Goal: Contribute content: Add original content to the website for others to see

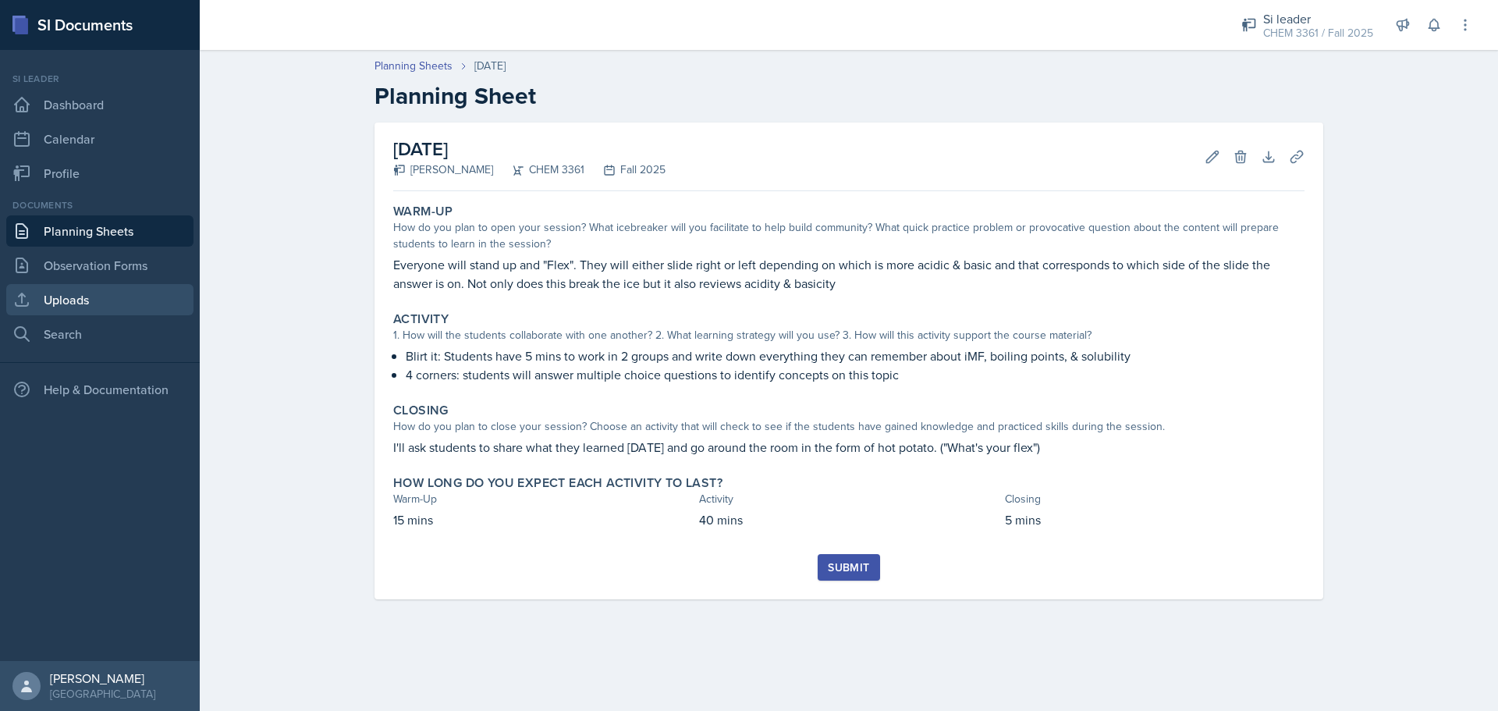
drag, startPoint x: 103, startPoint y: 300, endPoint x: 117, endPoint y: 300, distance: 14.0
click at [104, 300] on link "Uploads" at bounding box center [99, 299] width 187 height 31
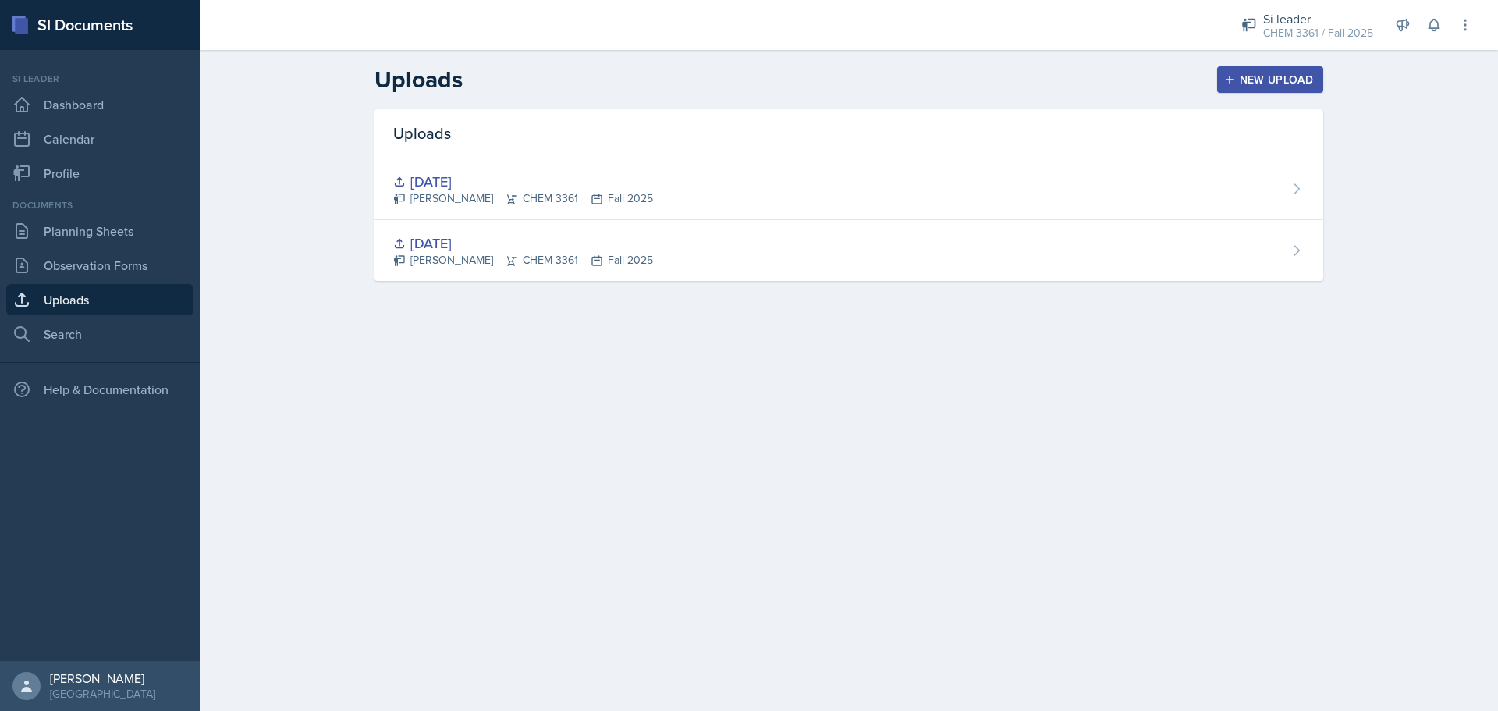
click at [1261, 82] on div "New Upload" at bounding box center [1270, 79] width 87 height 12
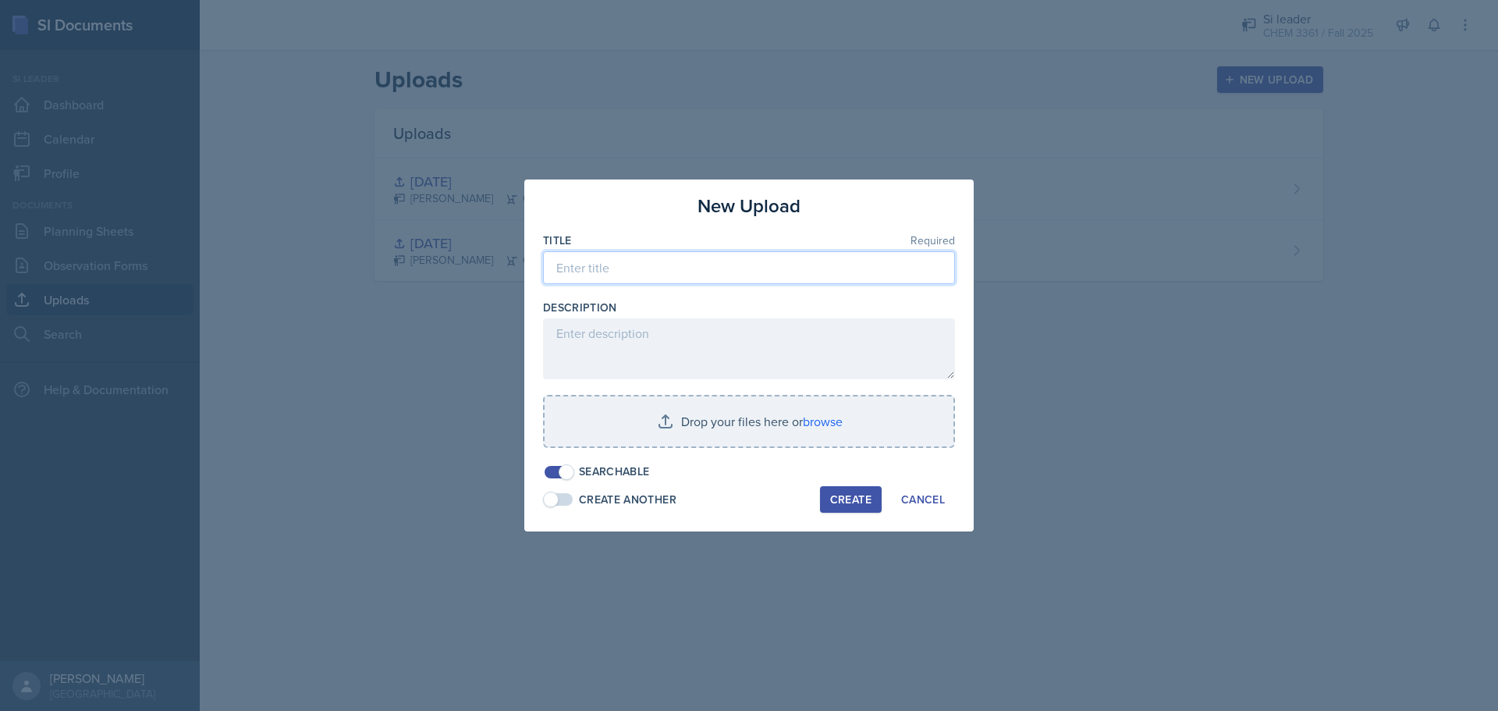
click at [781, 275] on input at bounding box center [749, 267] width 412 height 33
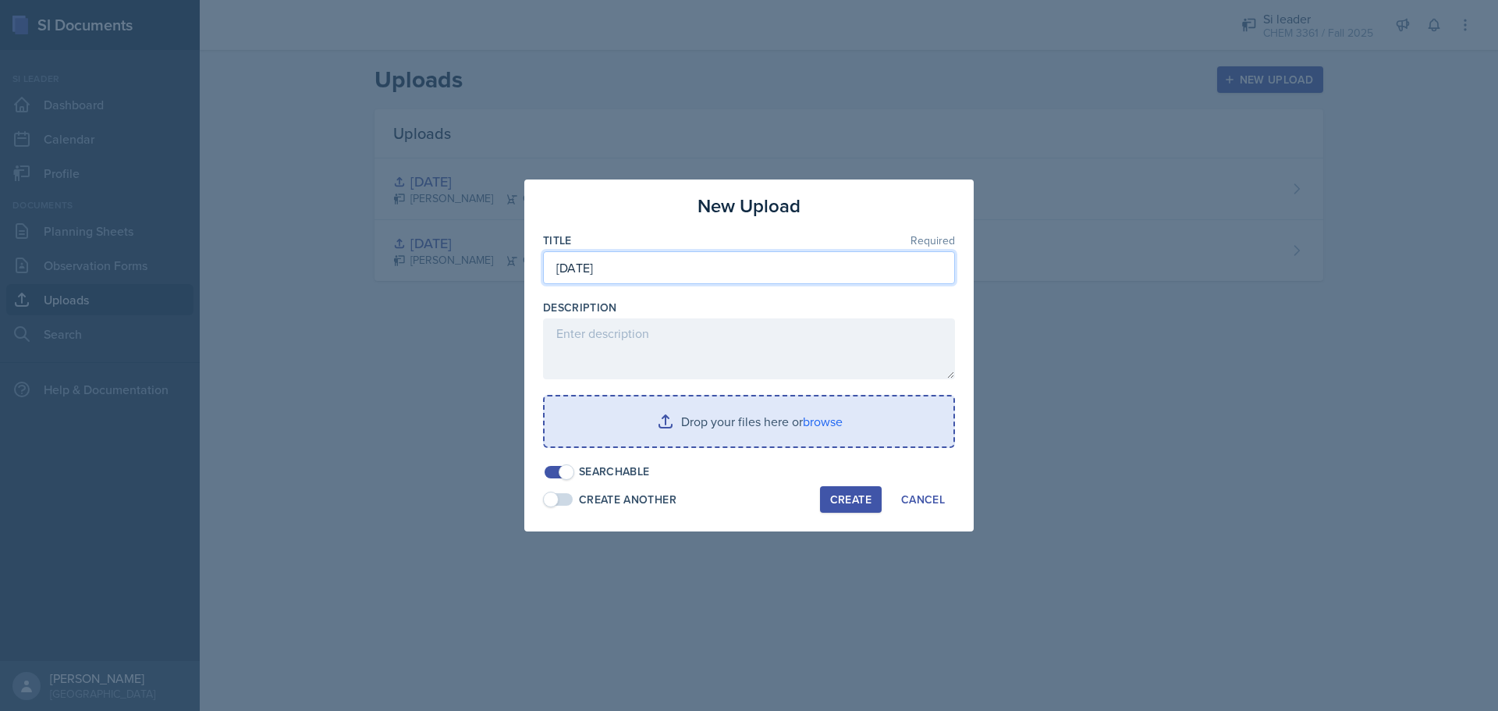
type input "[DATE]"
click at [698, 434] on input "file" at bounding box center [748, 421] width 409 height 50
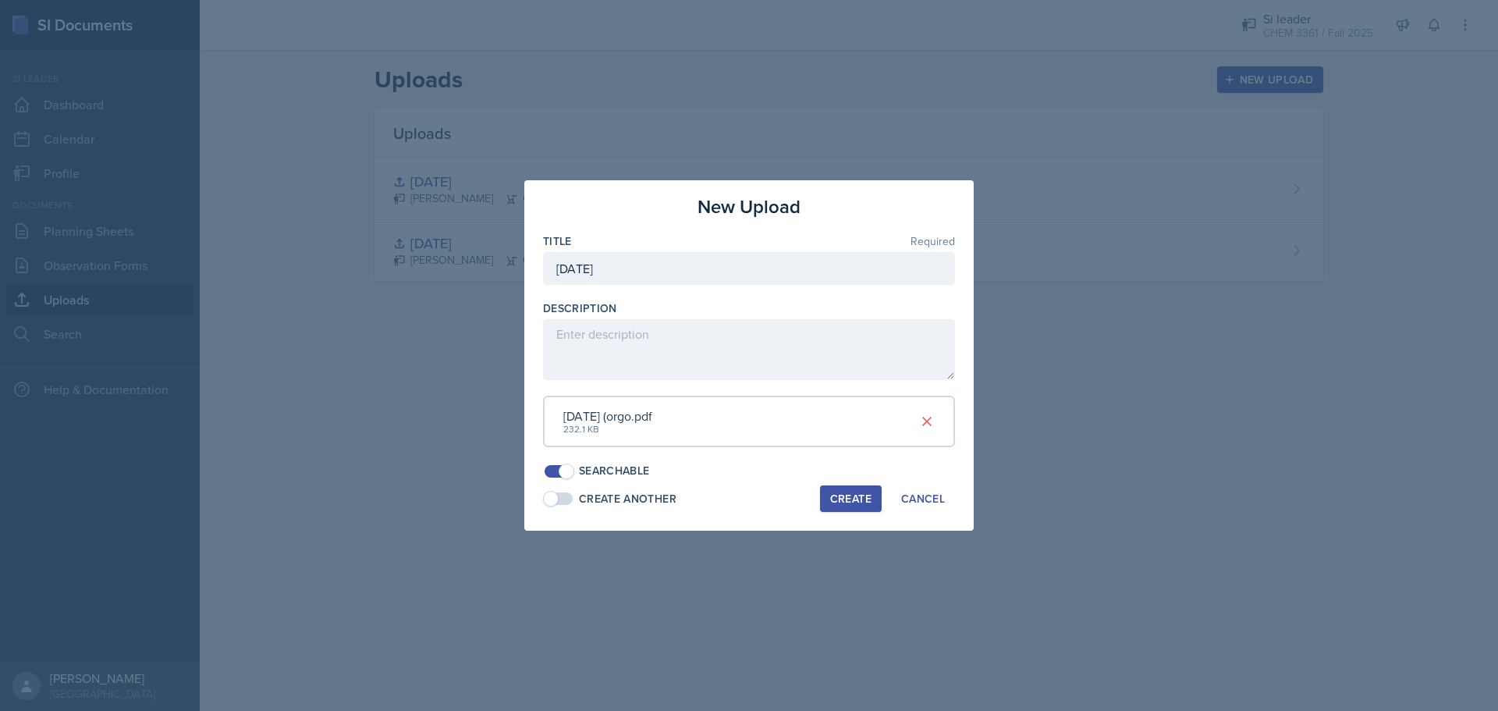
click at [831, 502] on div "Create" at bounding box center [850, 498] width 41 height 12
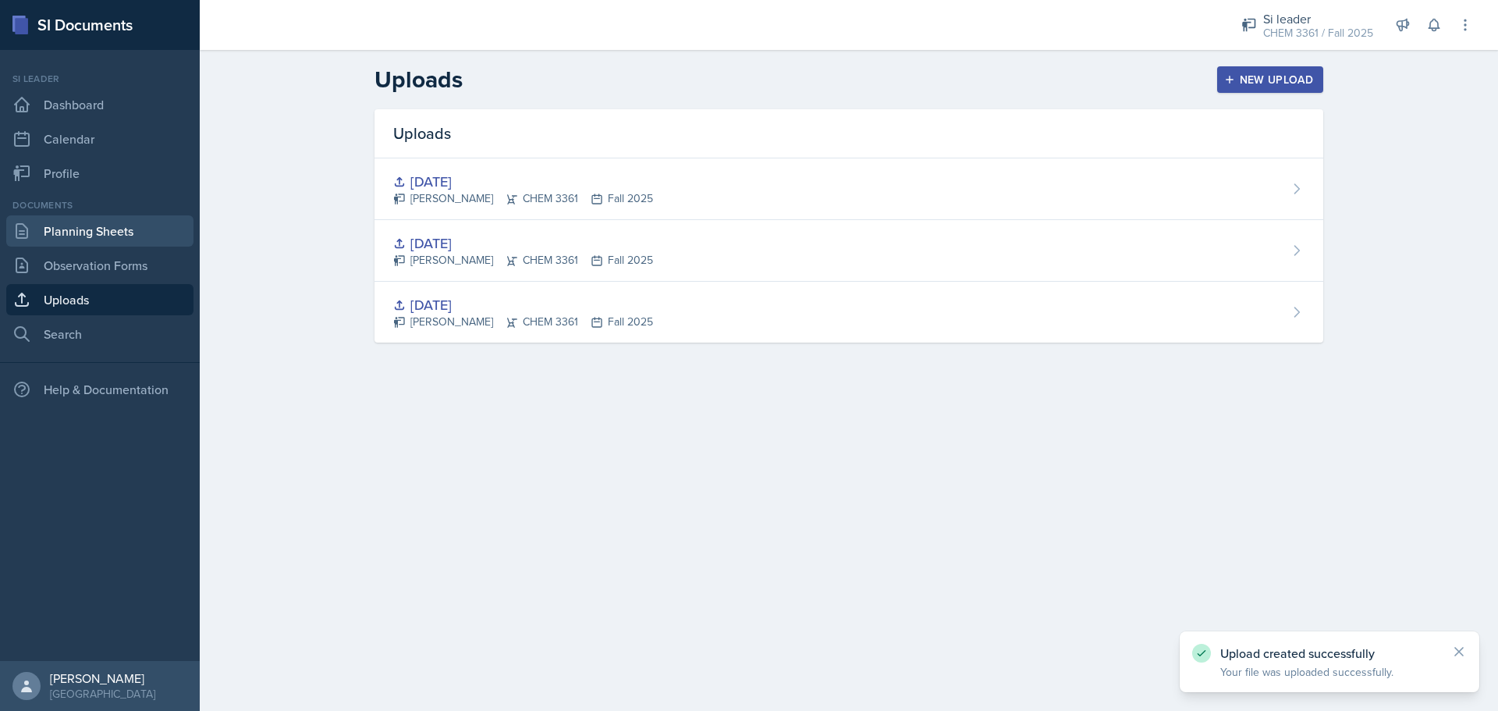
click at [97, 222] on link "Planning Sheets" at bounding box center [99, 230] width 187 height 31
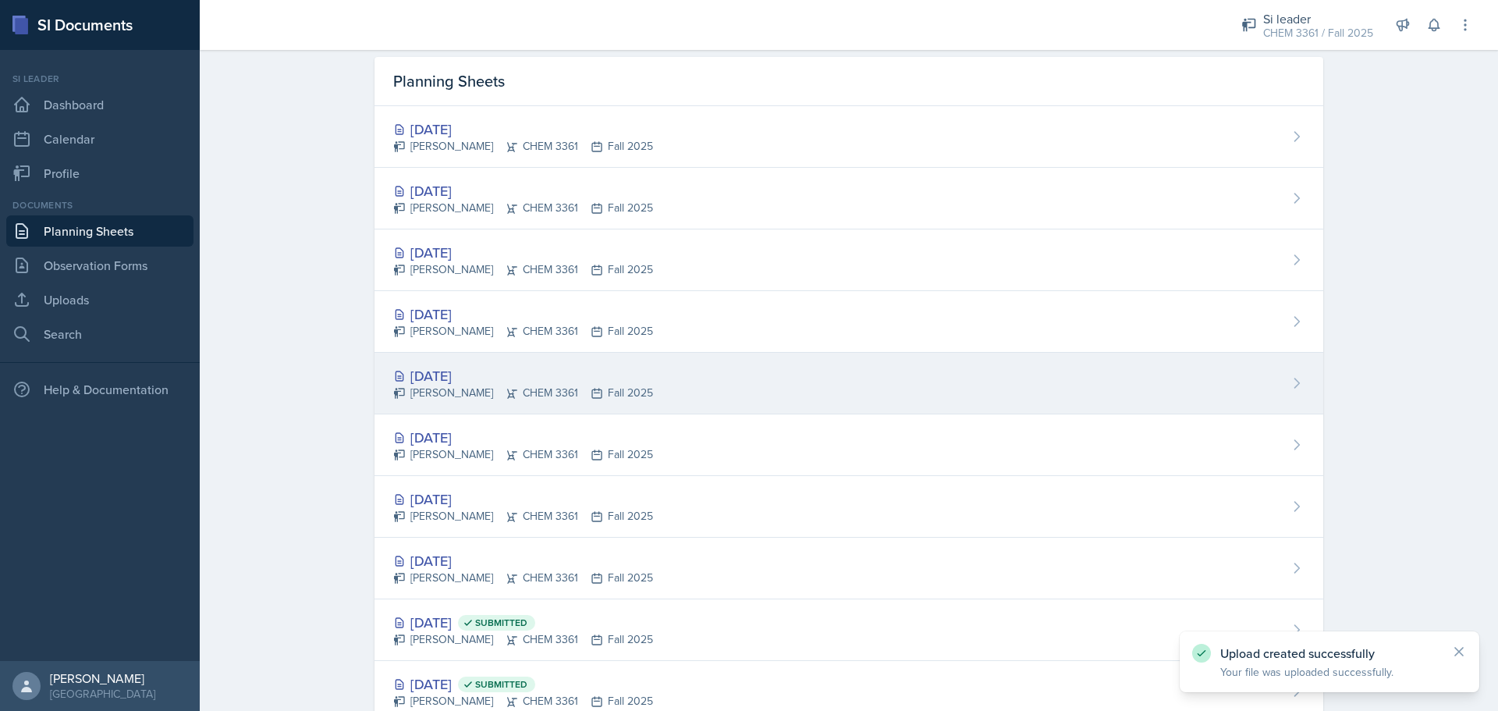
scroll to position [101, 0]
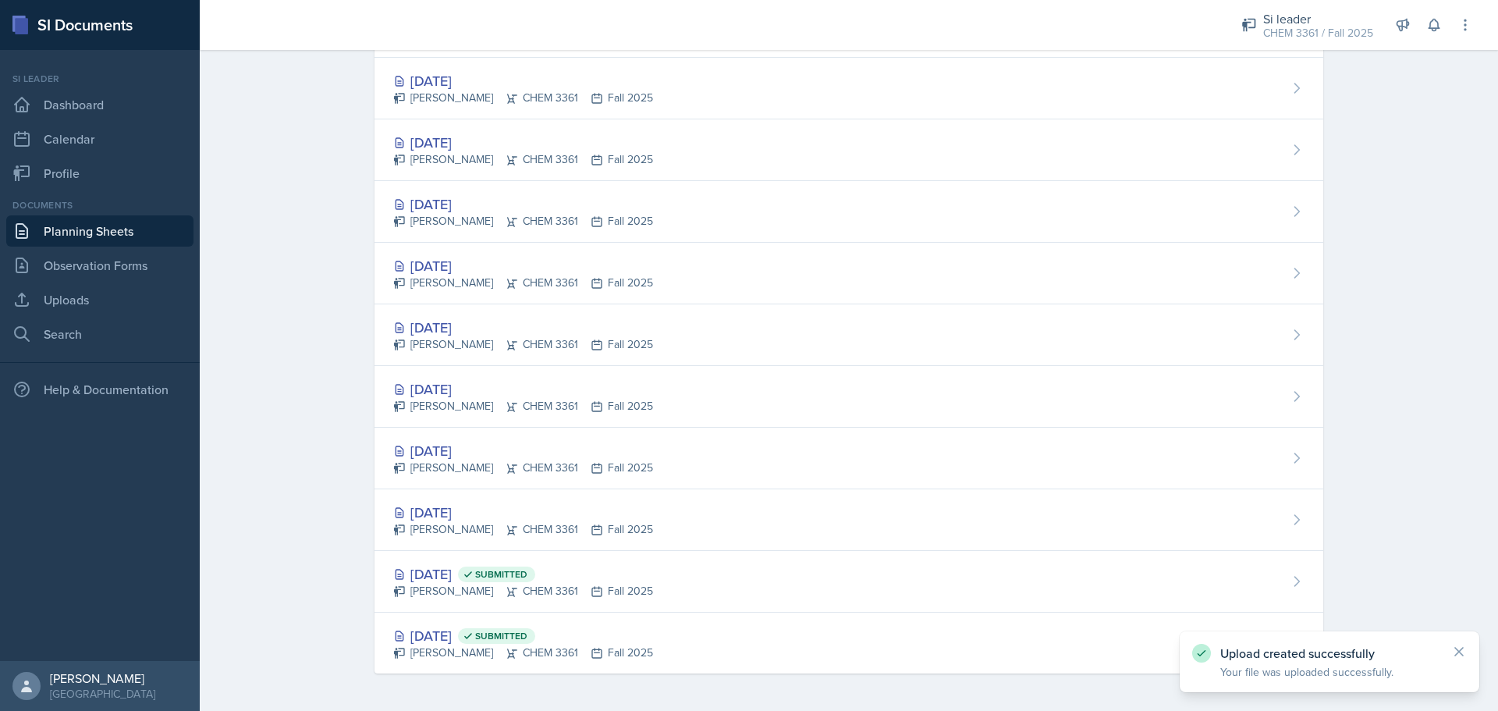
click at [437, 463] on div "[PERSON_NAME] CHEM 3361 Fall 2025" at bounding box center [523, 467] width 260 height 16
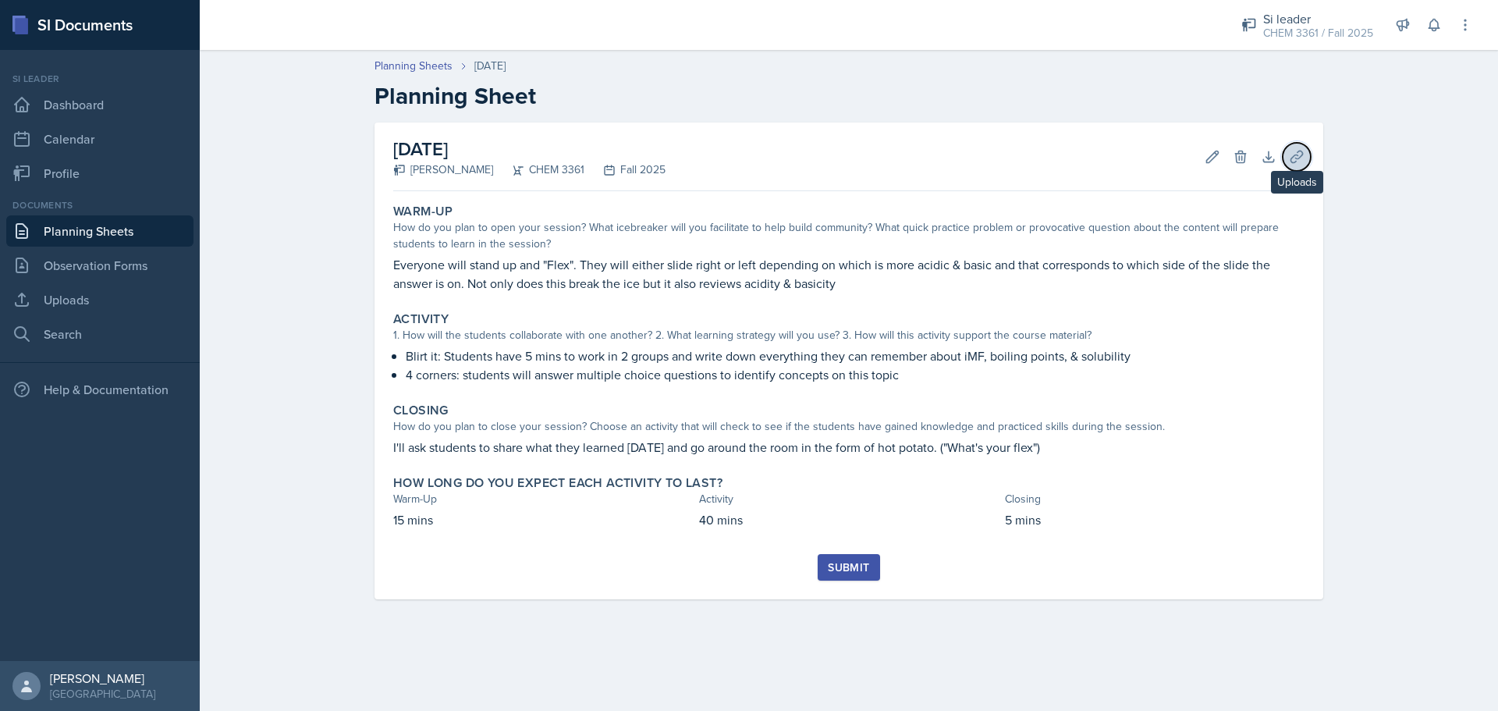
click at [1294, 157] on icon at bounding box center [1296, 157] width 16 height 16
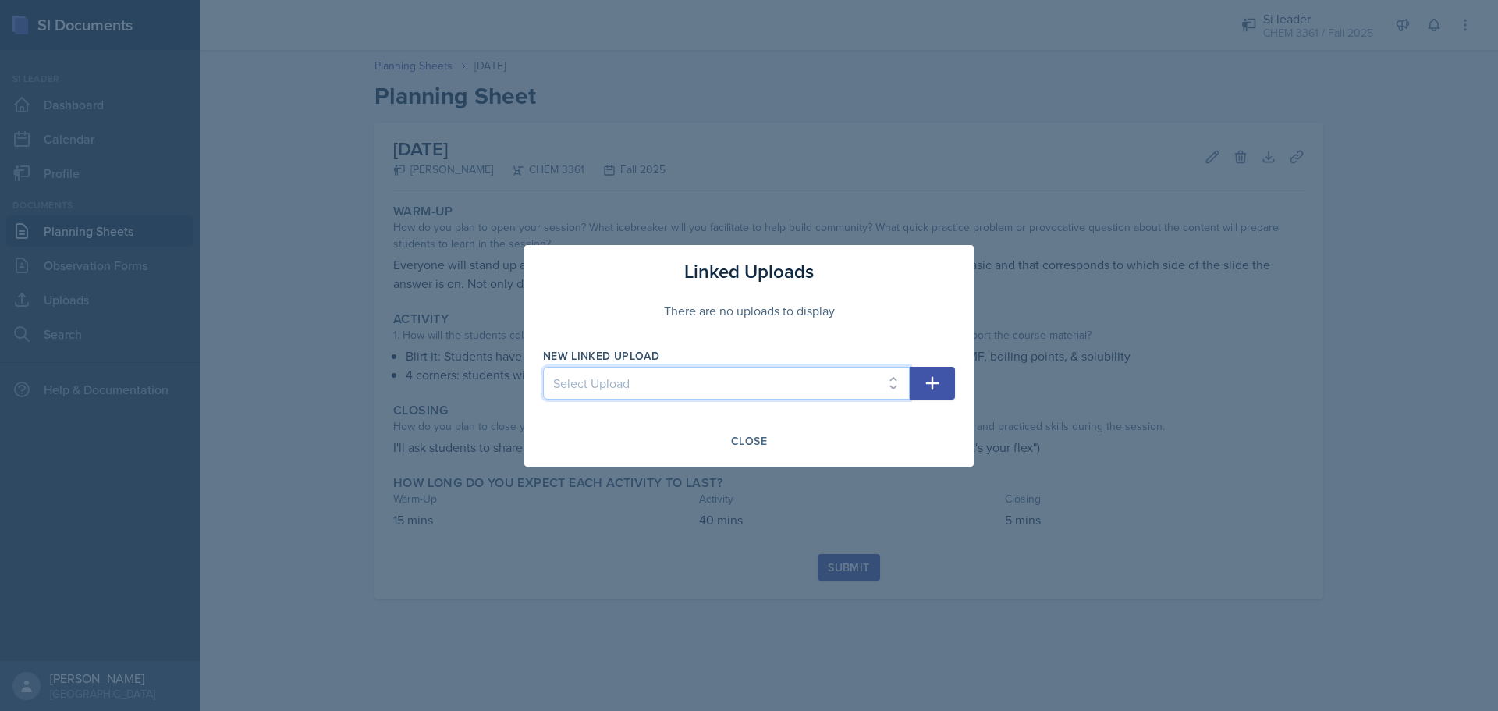
click at [855, 382] on select "Select Upload [DATE] [DATE] [DATE]" at bounding box center [726, 383] width 367 height 33
select select "91f7e752-80a4-4b40-aebb-8a2827b869bd"
click at [543, 367] on select "Select Upload [DATE] [DATE] [DATE]" at bounding box center [726, 383] width 367 height 33
click at [937, 375] on icon "button" at bounding box center [932, 383] width 19 height 19
select select
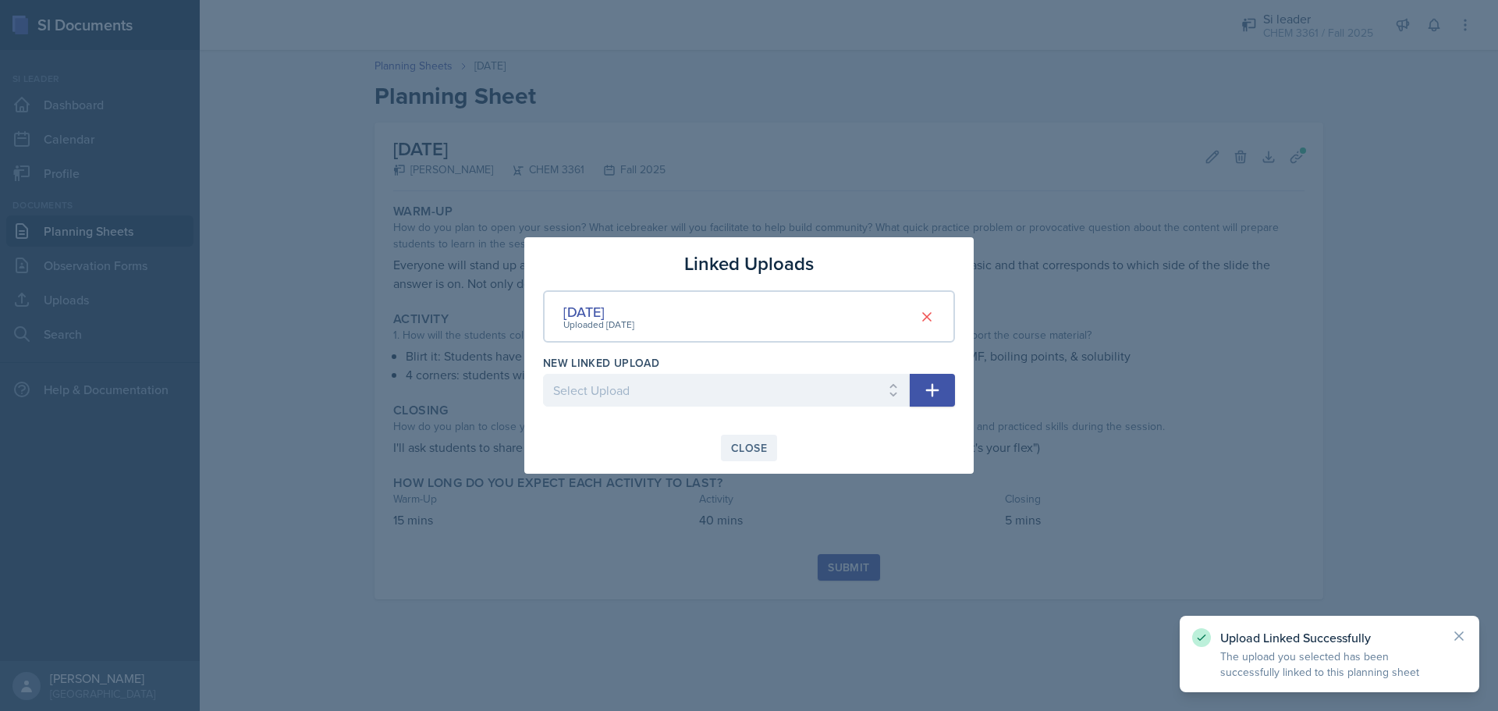
click at [747, 449] on div "Close" at bounding box center [749, 447] width 36 height 12
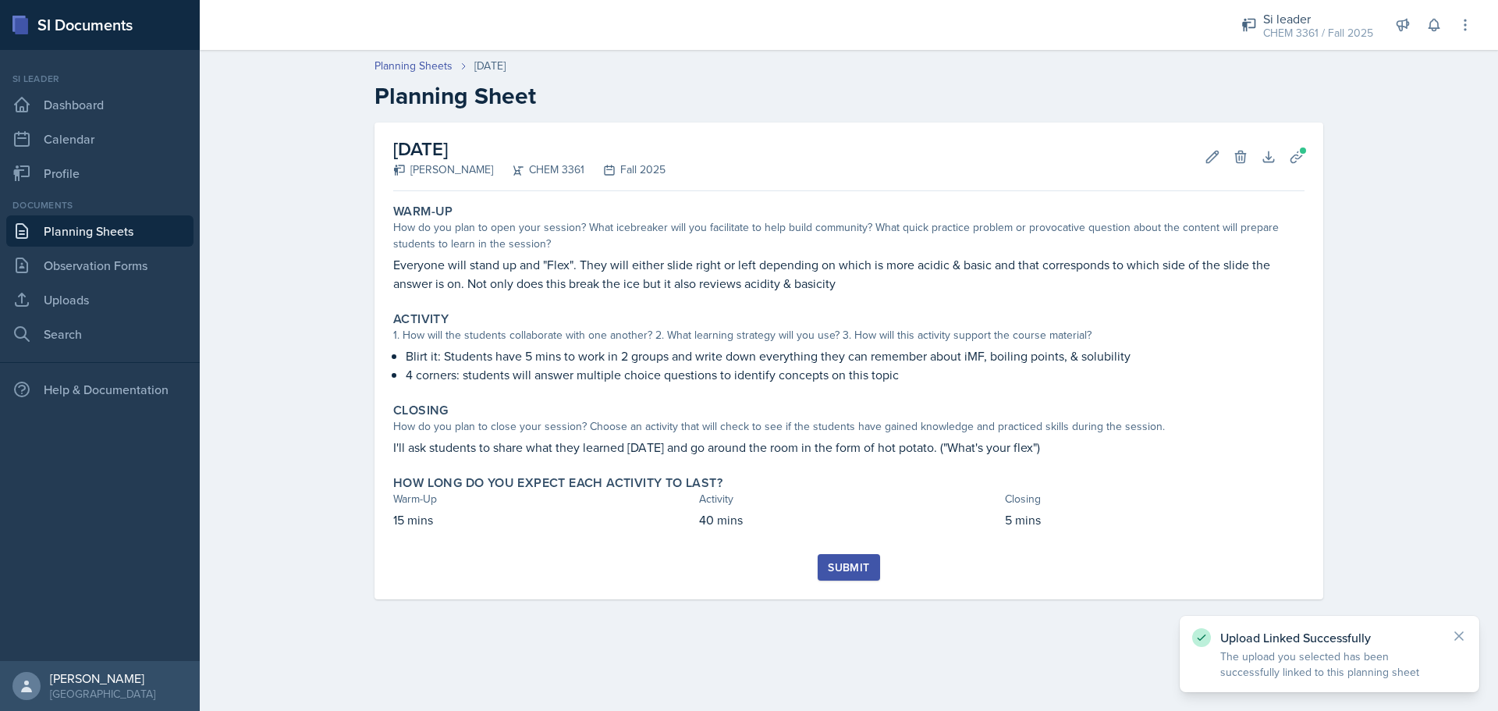
click at [845, 569] on div "Submit" at bounding box center [848, 567] width 41 height 12
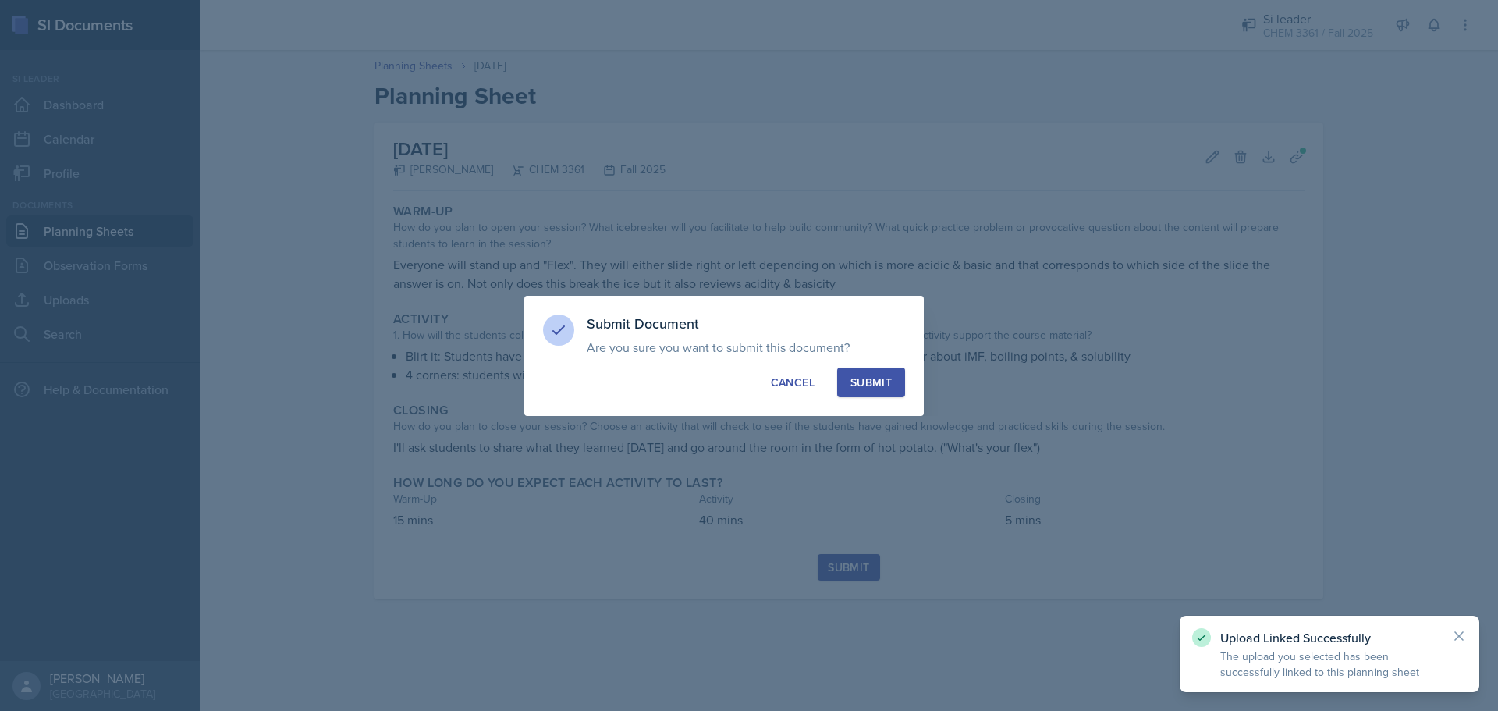
click at [888, 385] on div "Submit" at bounding box center [870, 382] width 41 height 16
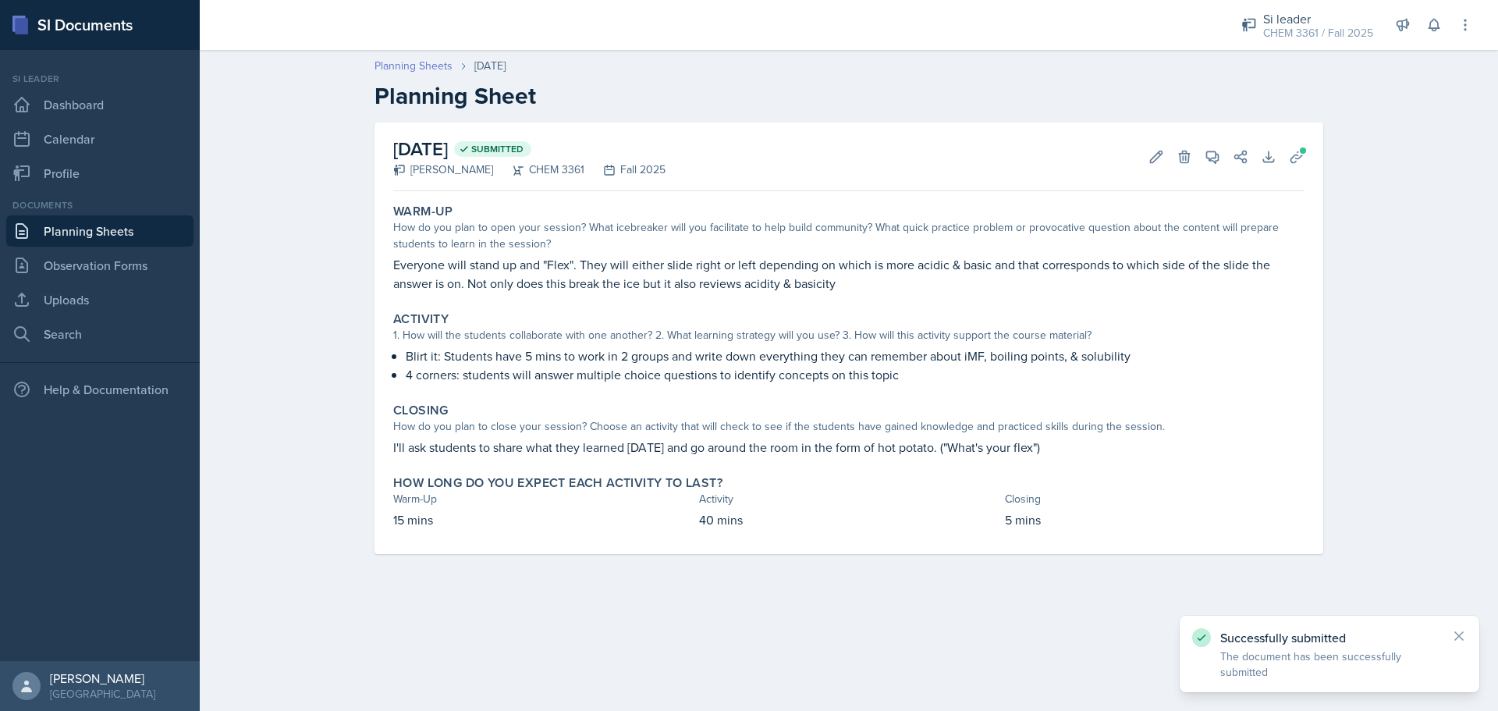
click at [437, 61] on link "Planning Sheets" at bounding box center [413, 66] width 78 height 16
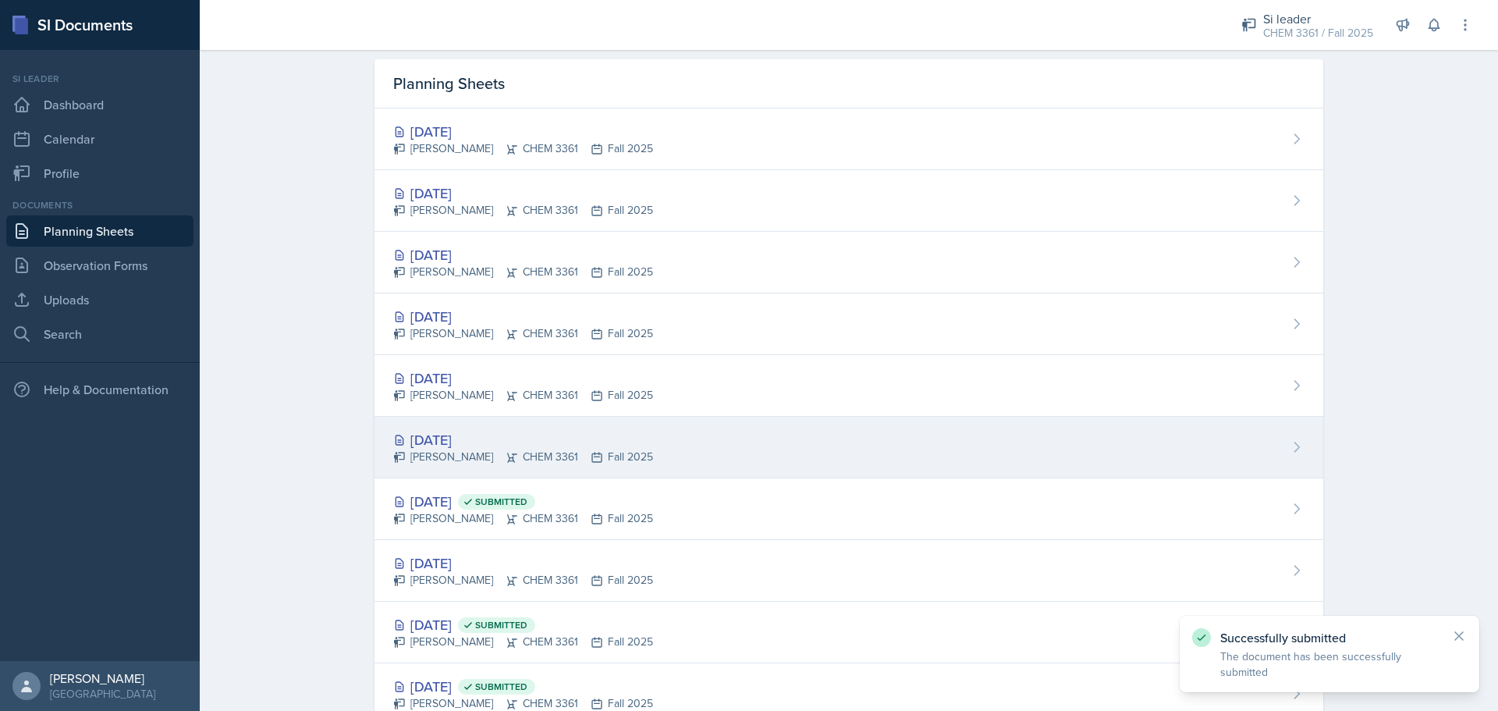
scroll to position [101, 0]
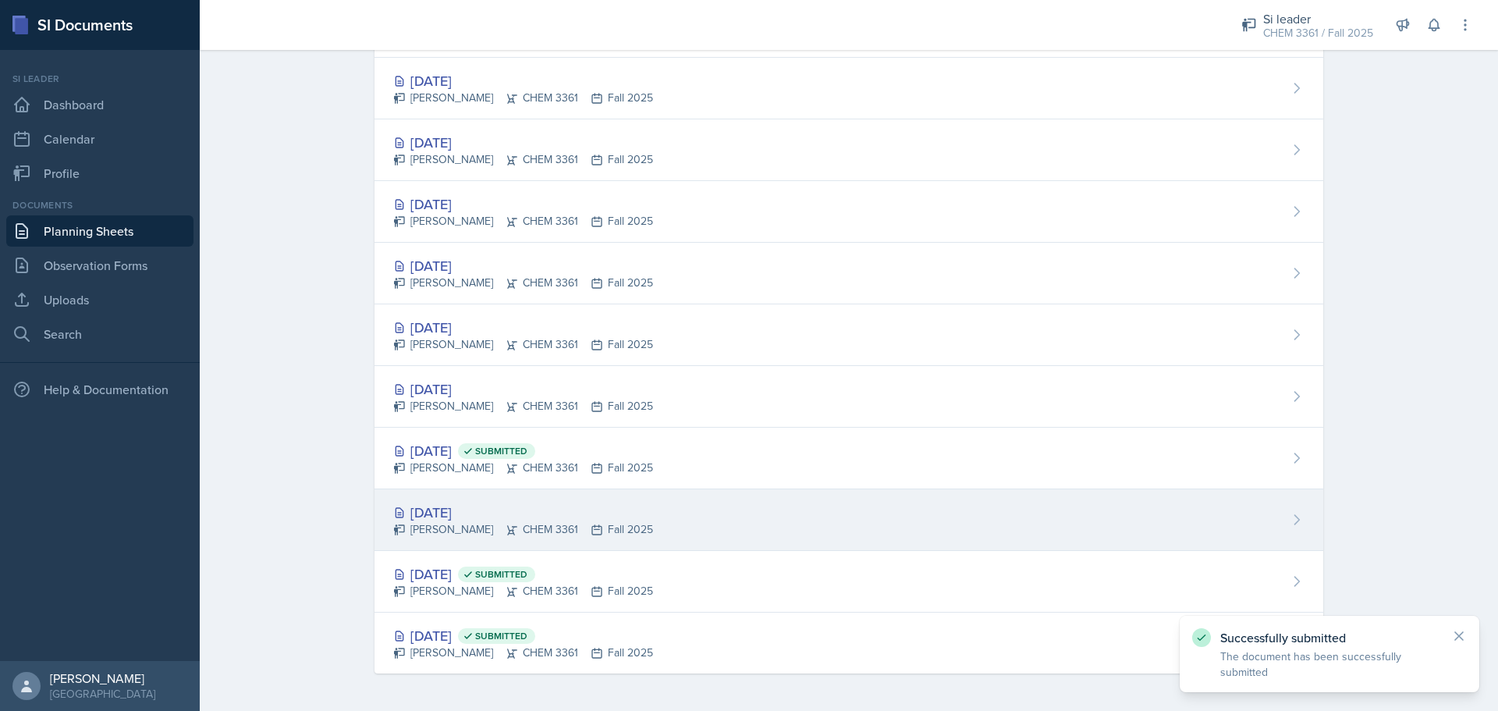
click at [484, 523] on div "[PERSON_NAME] CHEM 3361 Fall 2025" at bounding box center [523, 529] width 260 height 16
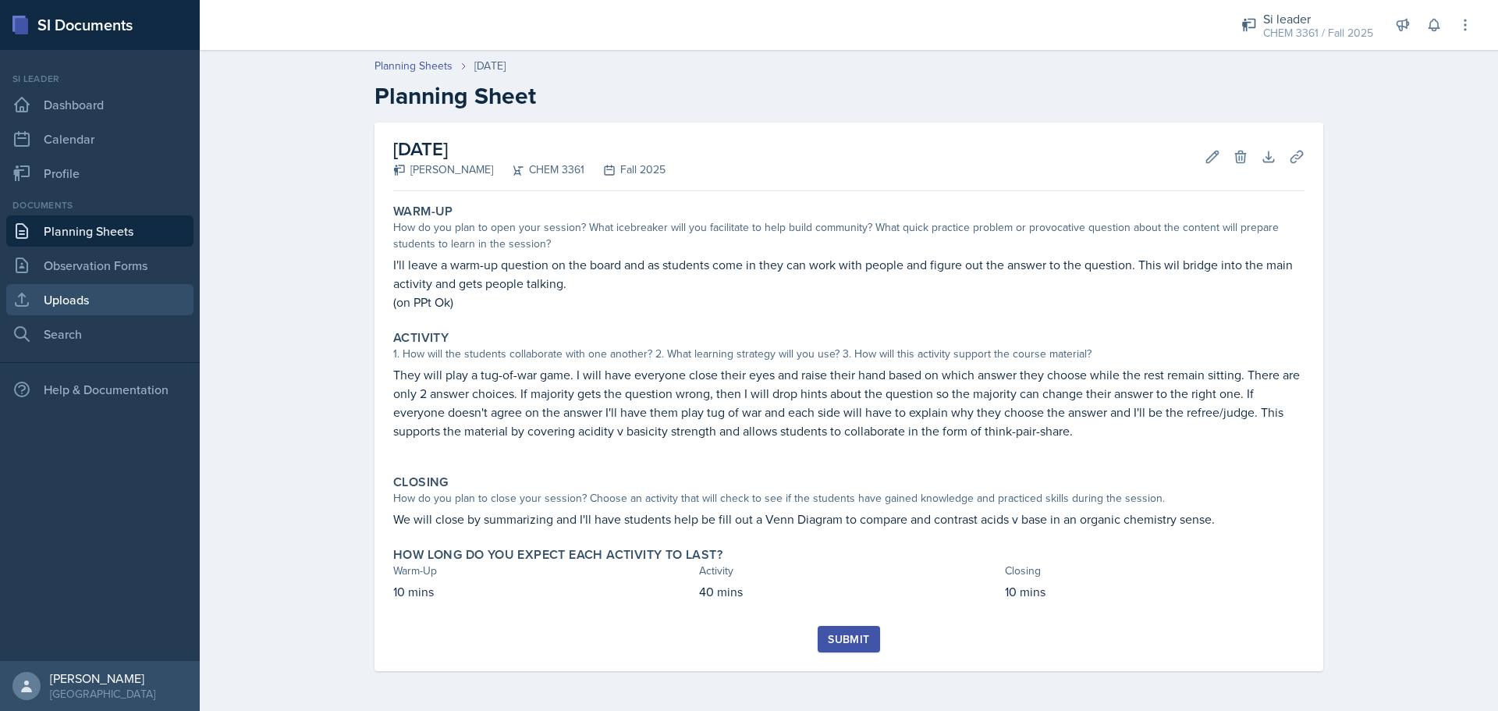
click at [68, 303] on link "Uploads" at bounding box center [99, 299] width 187 height 31
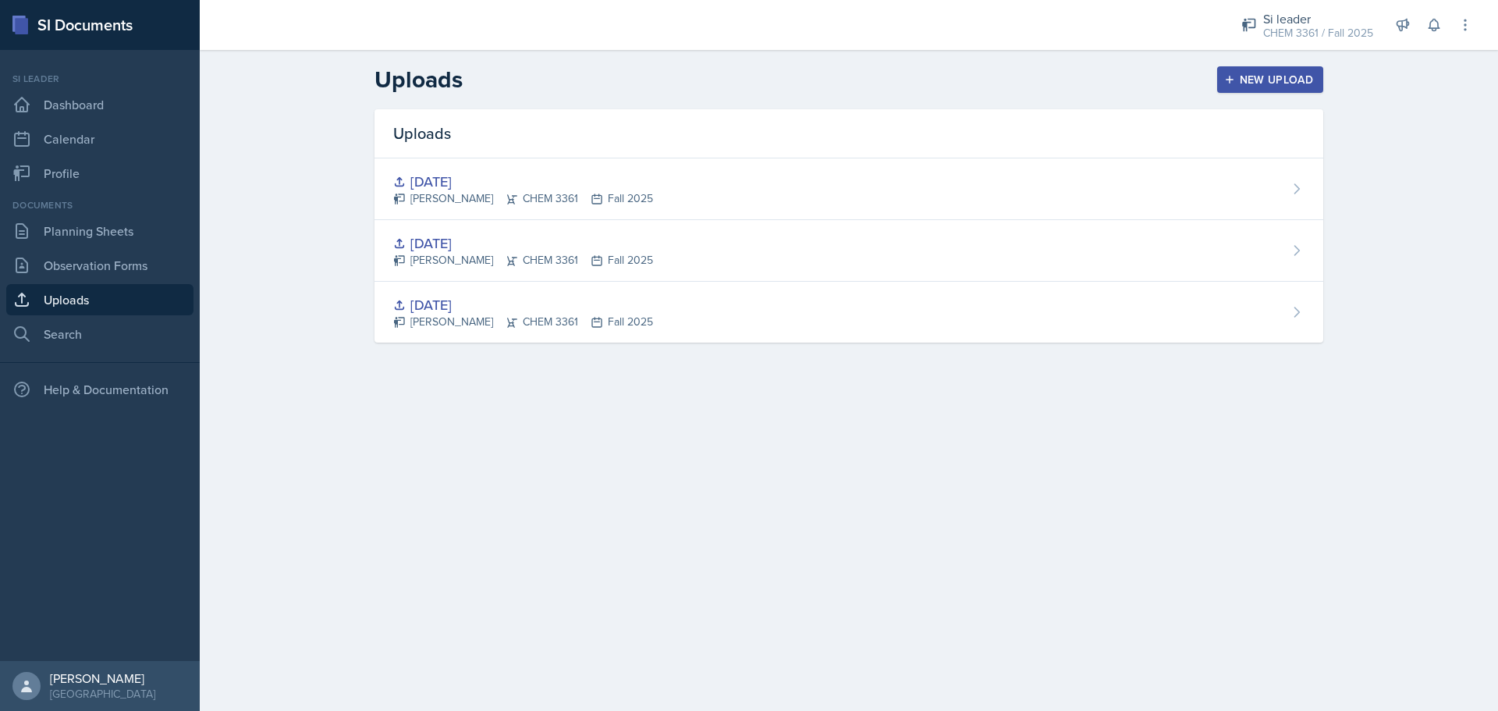
click at [1241, 76] on div "New Upload" at bounding box center [1270, 79] width 87 height 12
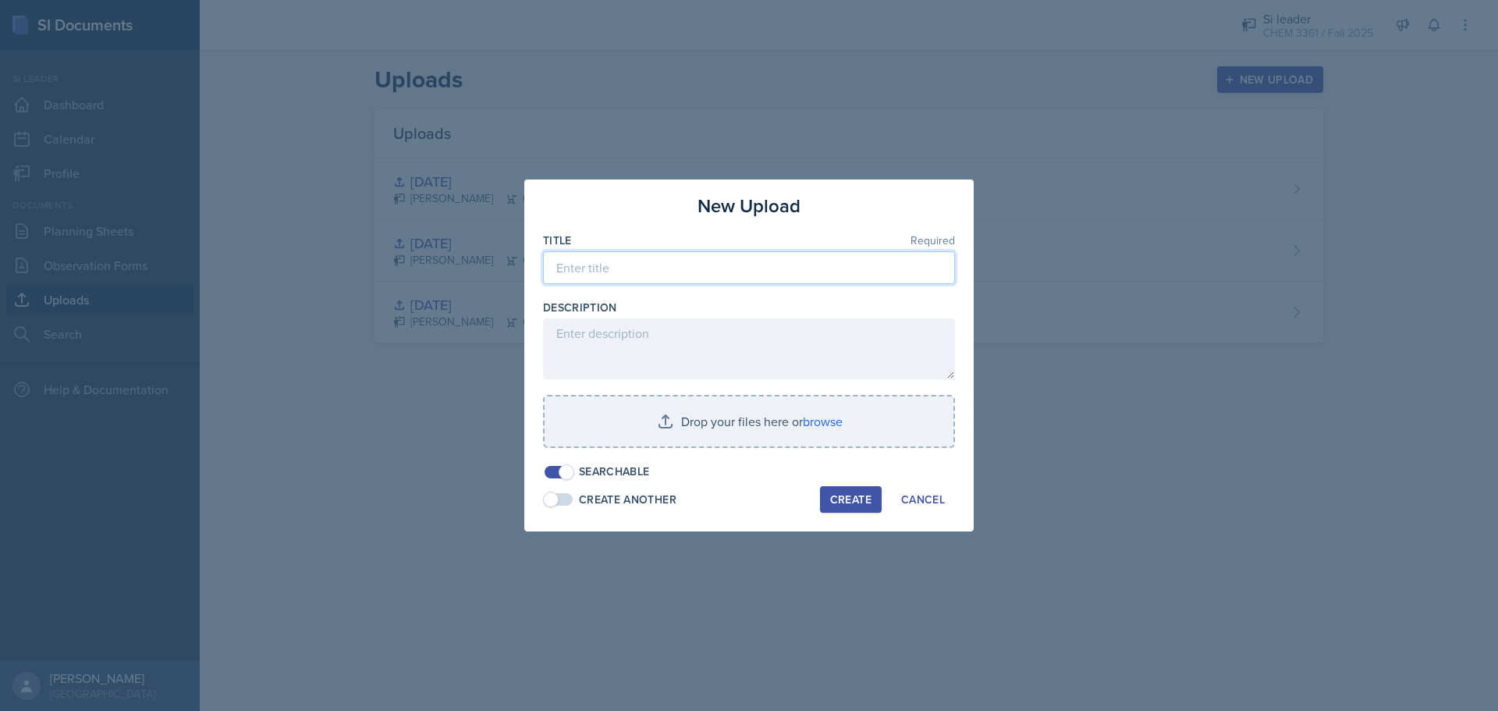
click at [657, 276] on input at bounding box center [749, 267] width 412 height 33
type input "[DATE]"
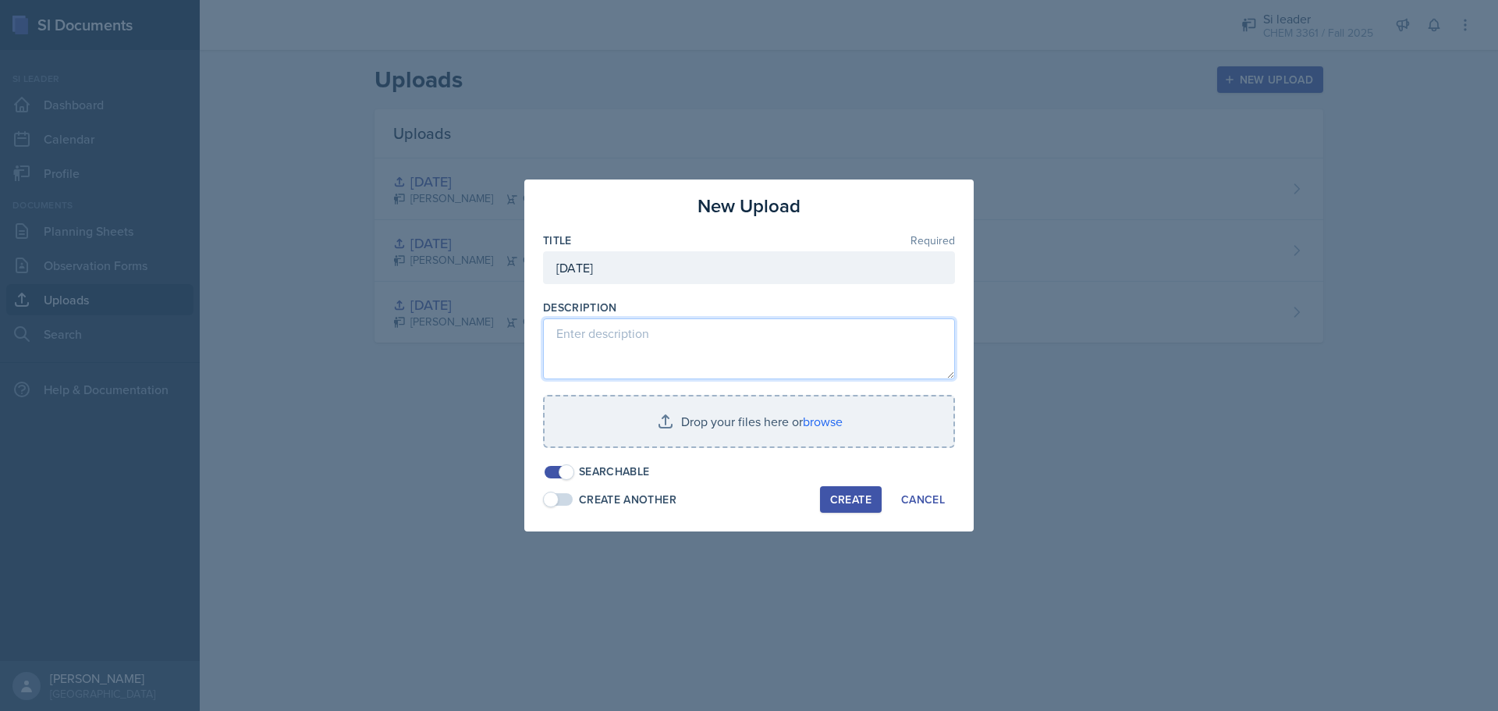
click at [746, 323] on textarea at bounding box center [749, 348] width 412 height 61
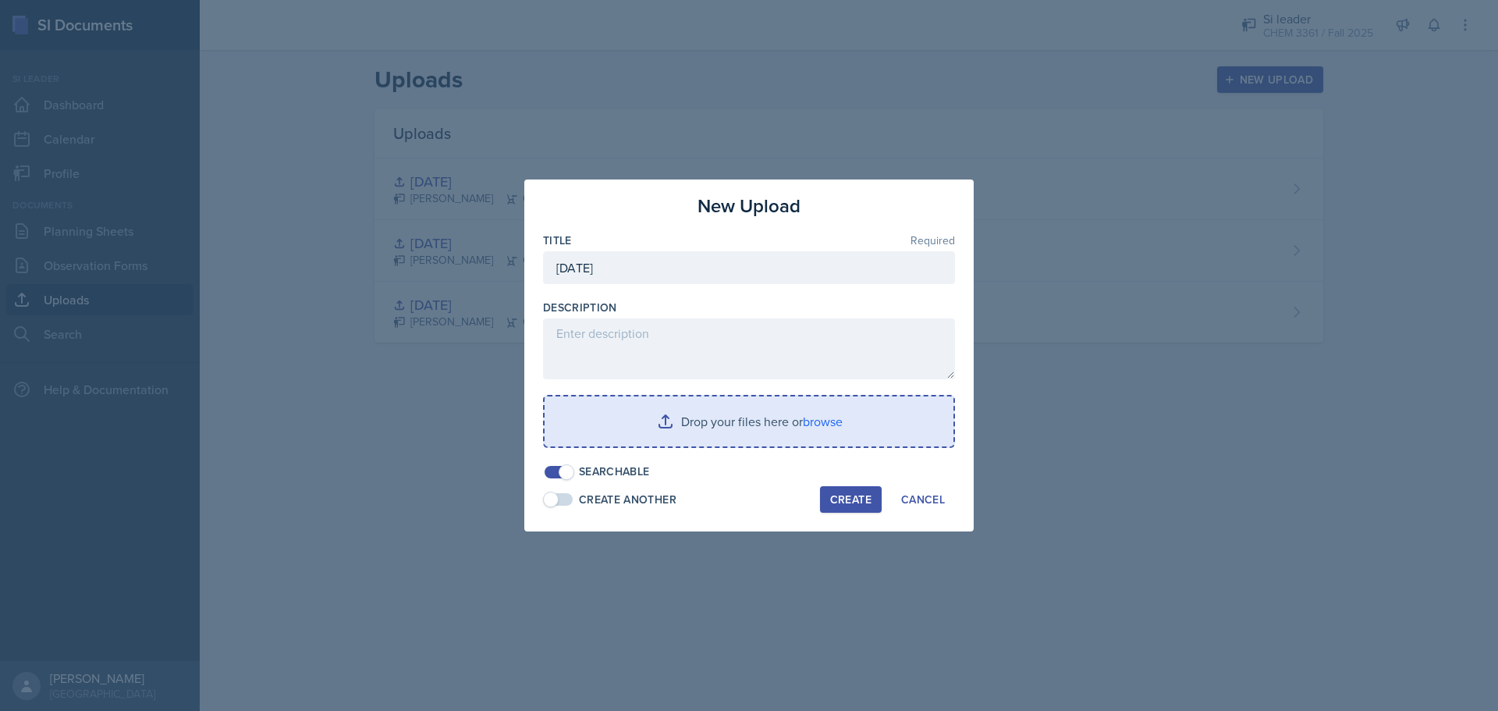
click at [717, 431] on input "file" at bounding box center [748, 421] width 409 height 50
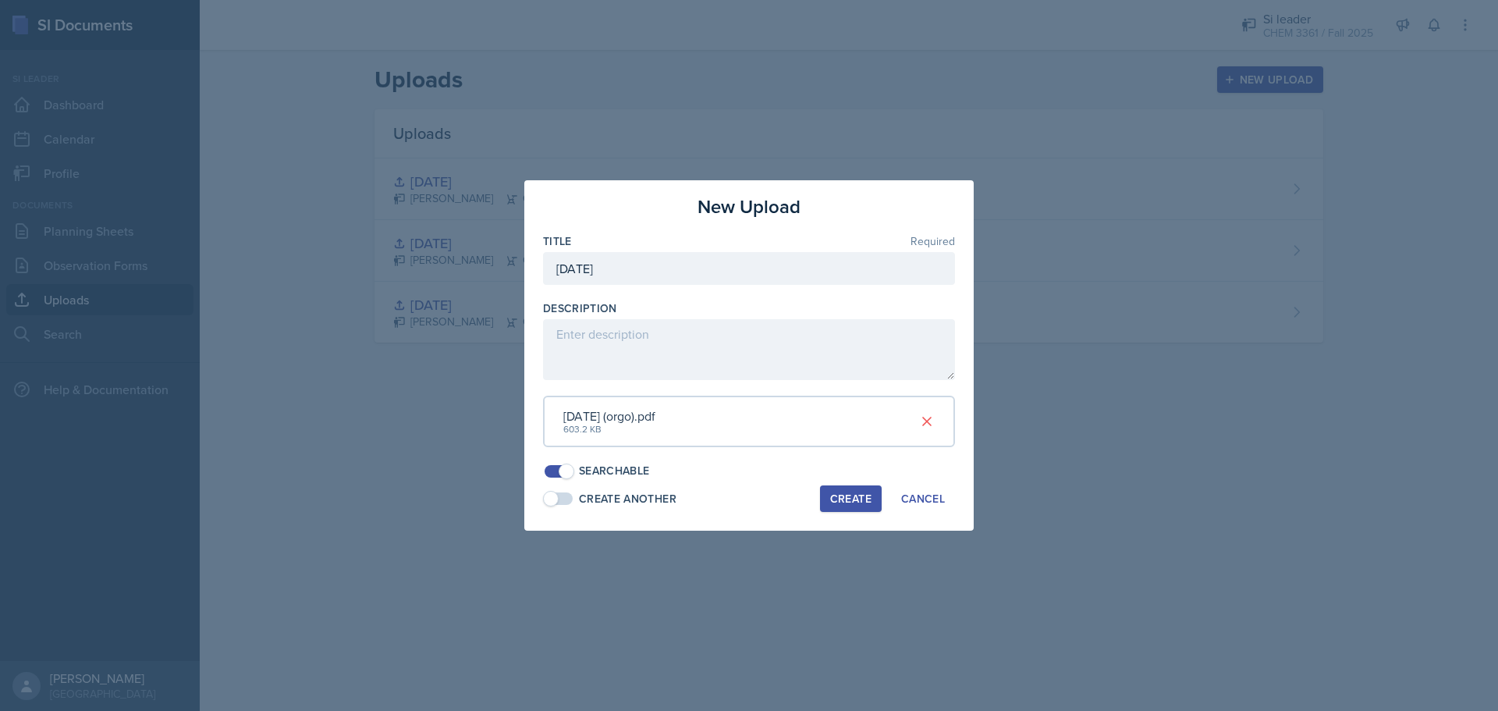
click at [831, 502] on div "Create" at bounding box center [850, 498] width 41 height 12
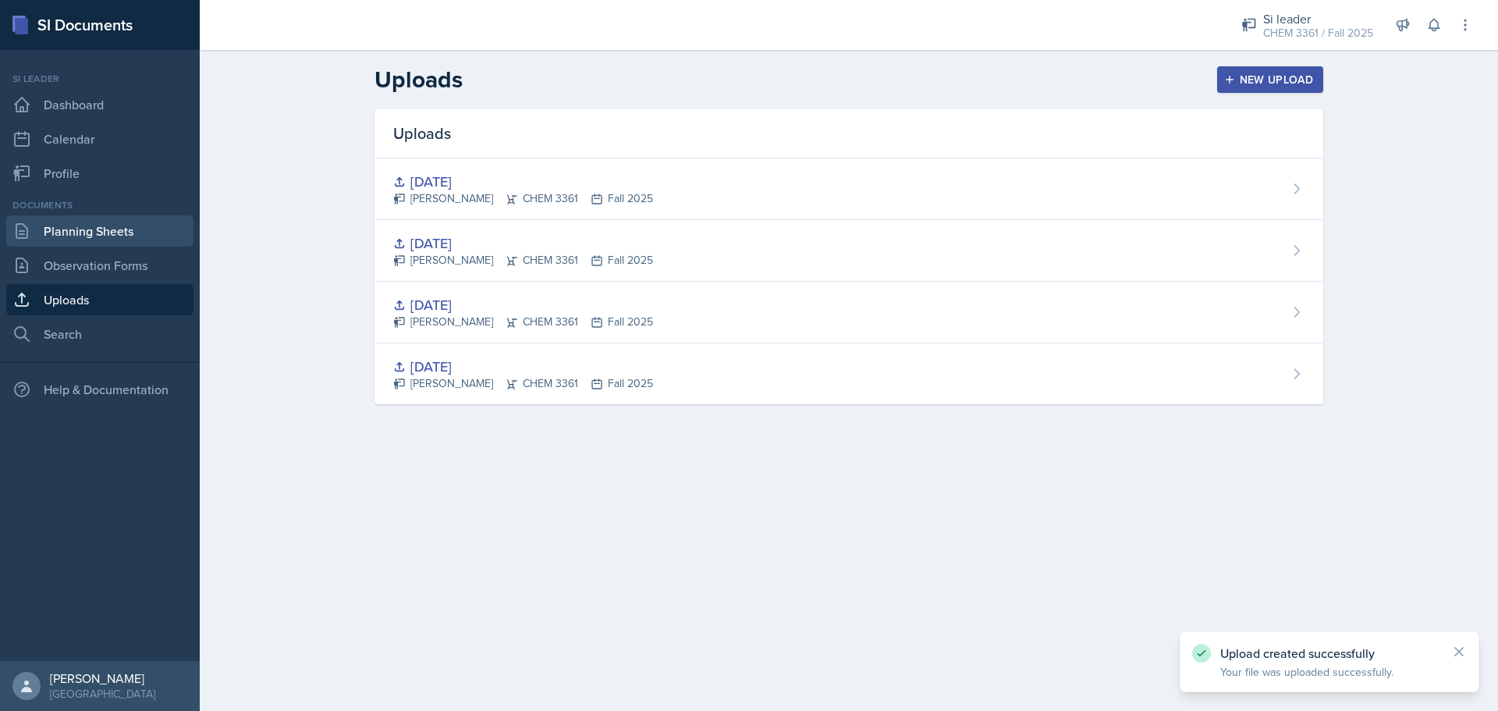
click at [129, 221] on link "Planning Sheets" at bounding box center [99, 230] width 187 height 31
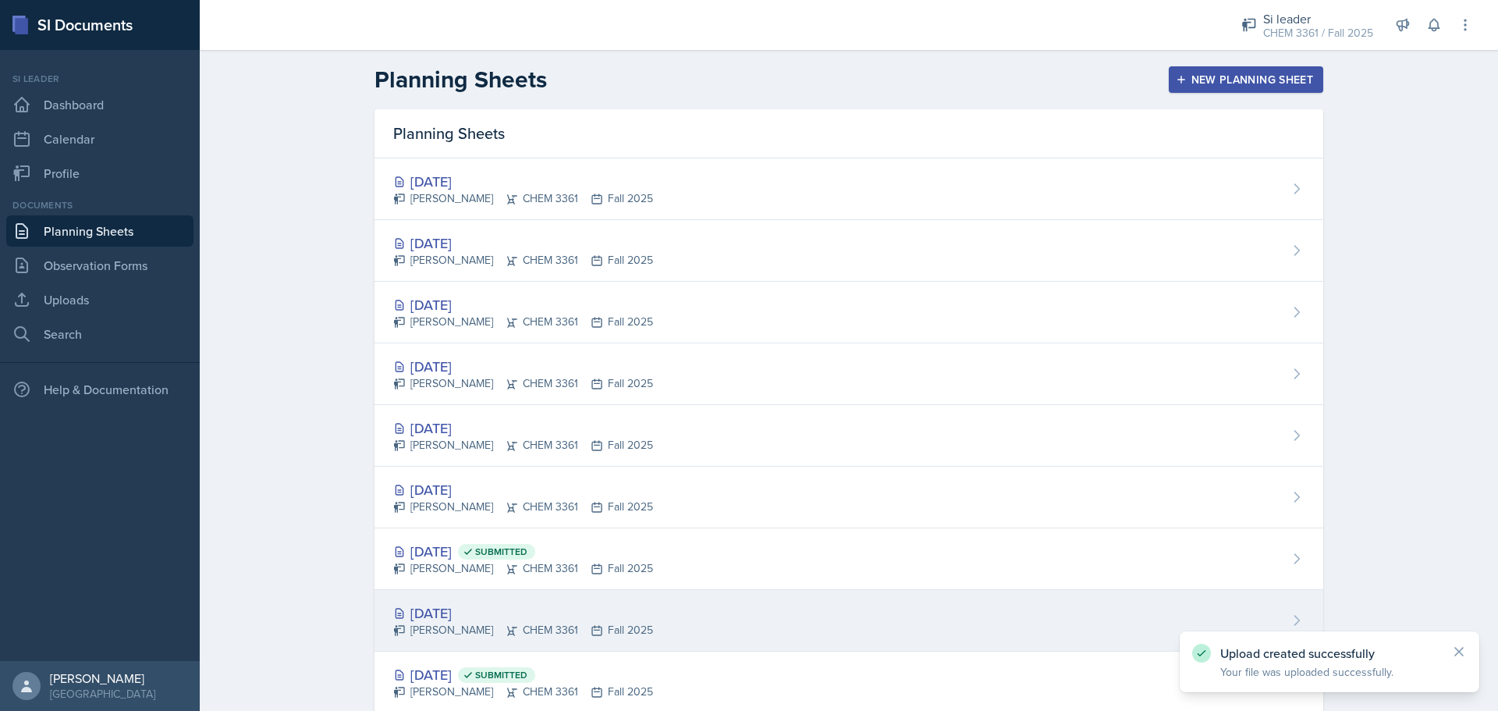
click at [590, 623] on div "[PERSON_NAME] CHEM 3361 Fall 2025" at bounding box center [523, 630] width 260 height 16
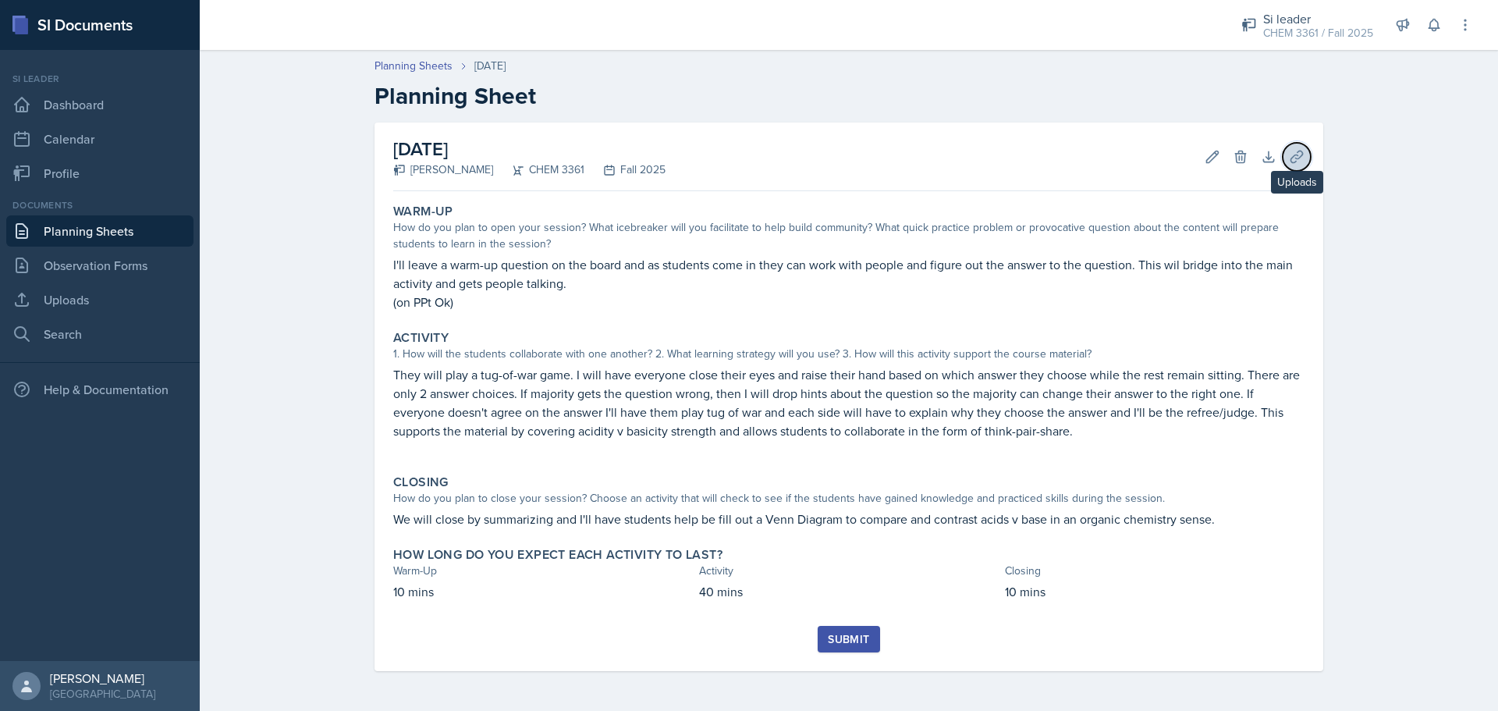
click at [1287, 158] on button "Uploads" at bounding box center [1296, 157] width 28 height 28
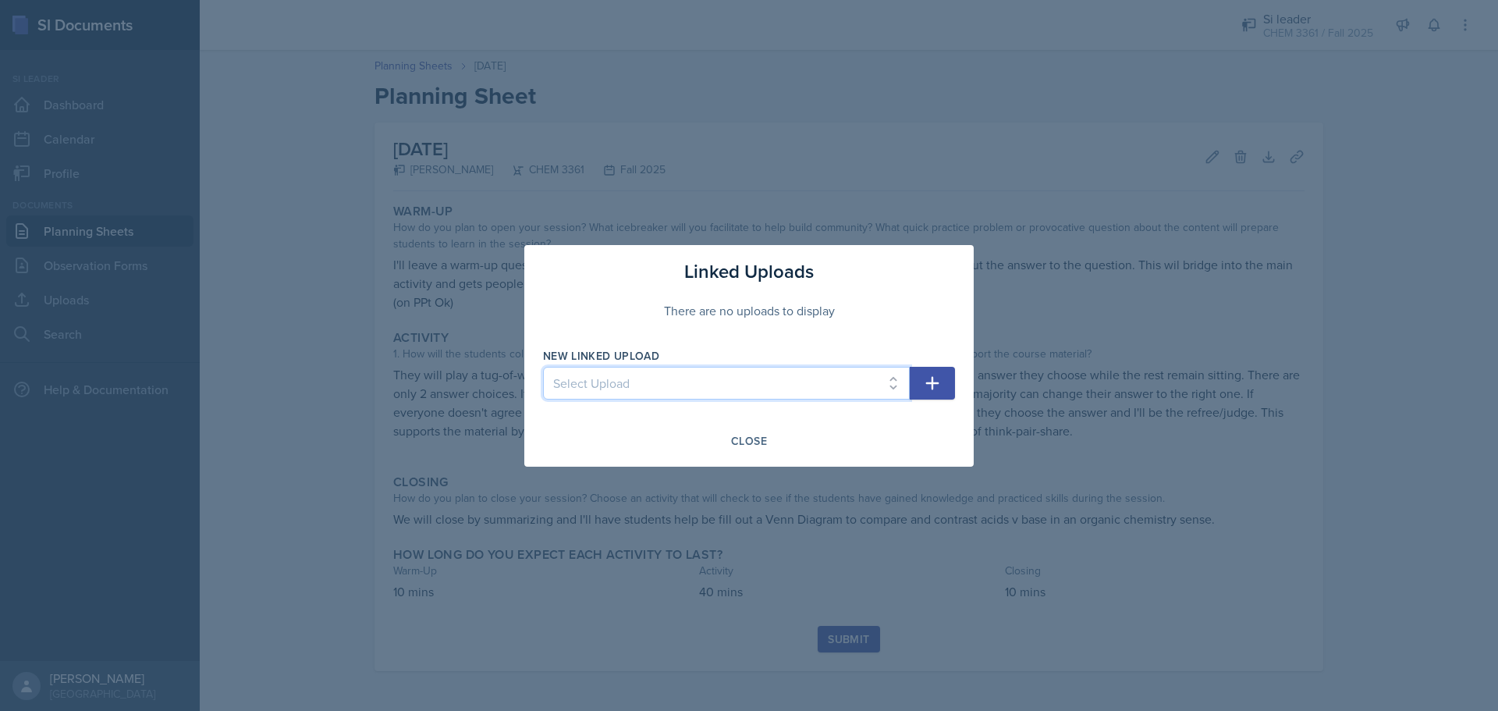
click at [750, 394] on select "Select Upload [DATE] [DATE] [DATE] [DATE]" at bounding box center [726, 383] width 367 height 33
select select "1120a989-fe52-495c-b6d1-7189d2e4b17e"
click at [543, 367] on select "Select Upload [DATE] [DATE] [DATE] [DATE]" at bounding box center [726, 383] width 367 height 33
click at [928, 390] on icon "button" at bounding box center [932, 383] width 19 height 19
select select
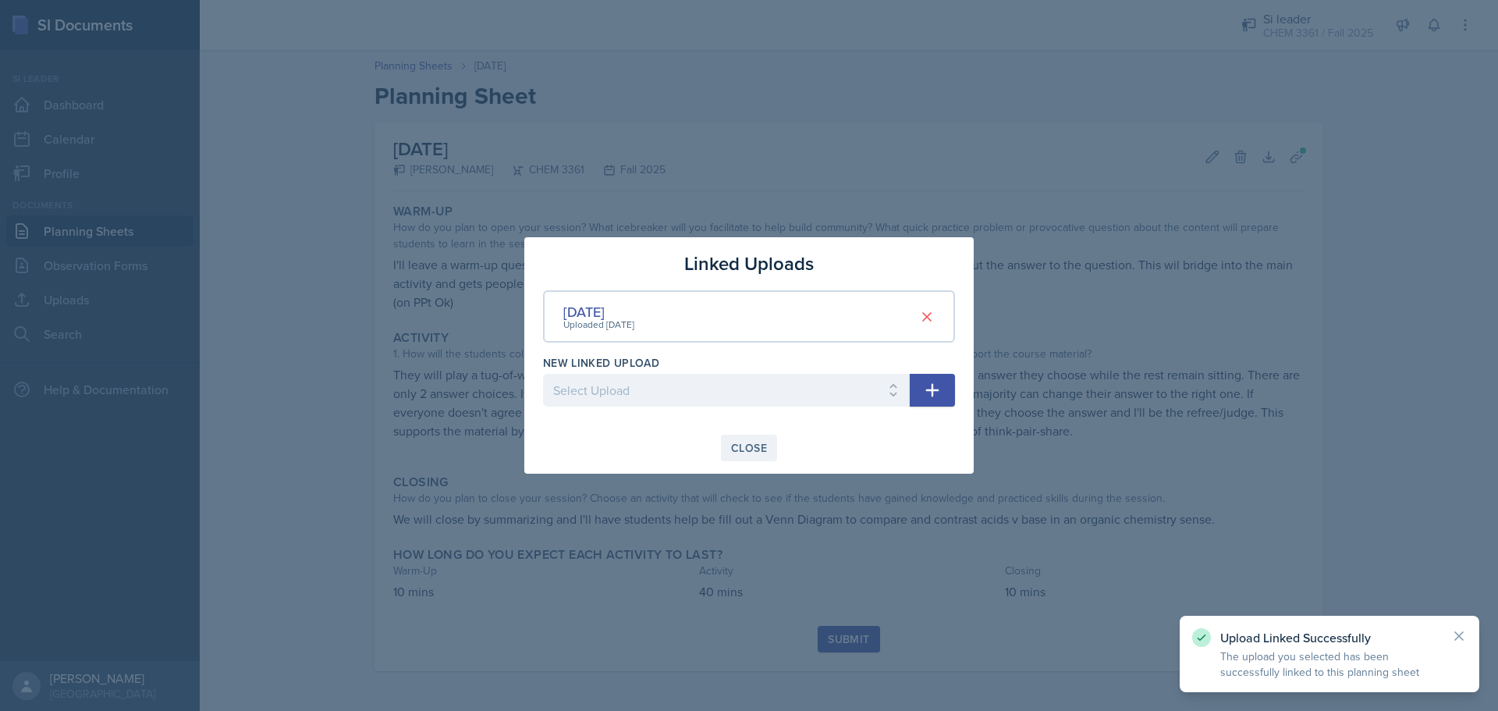
click at [757, 449] on div "Close" at bounding box center [749, 447] width 36 height 12
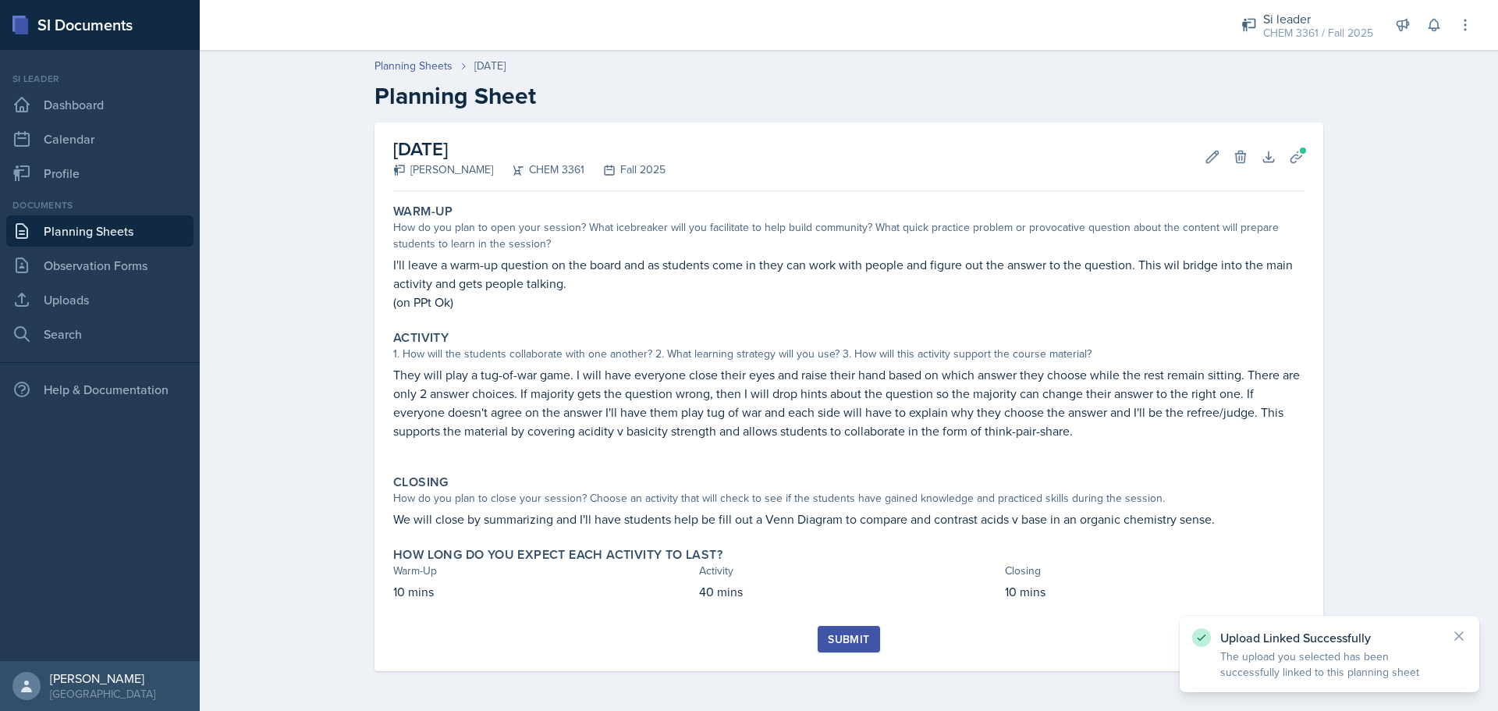
drag, startPoint x: 846, startPoint y: 636, endPoint x: 668, endPoint y: 560, distance: 193.6
click at [845, 636] on div "Submit" at bounding box center [848, 639] width 41 height 12
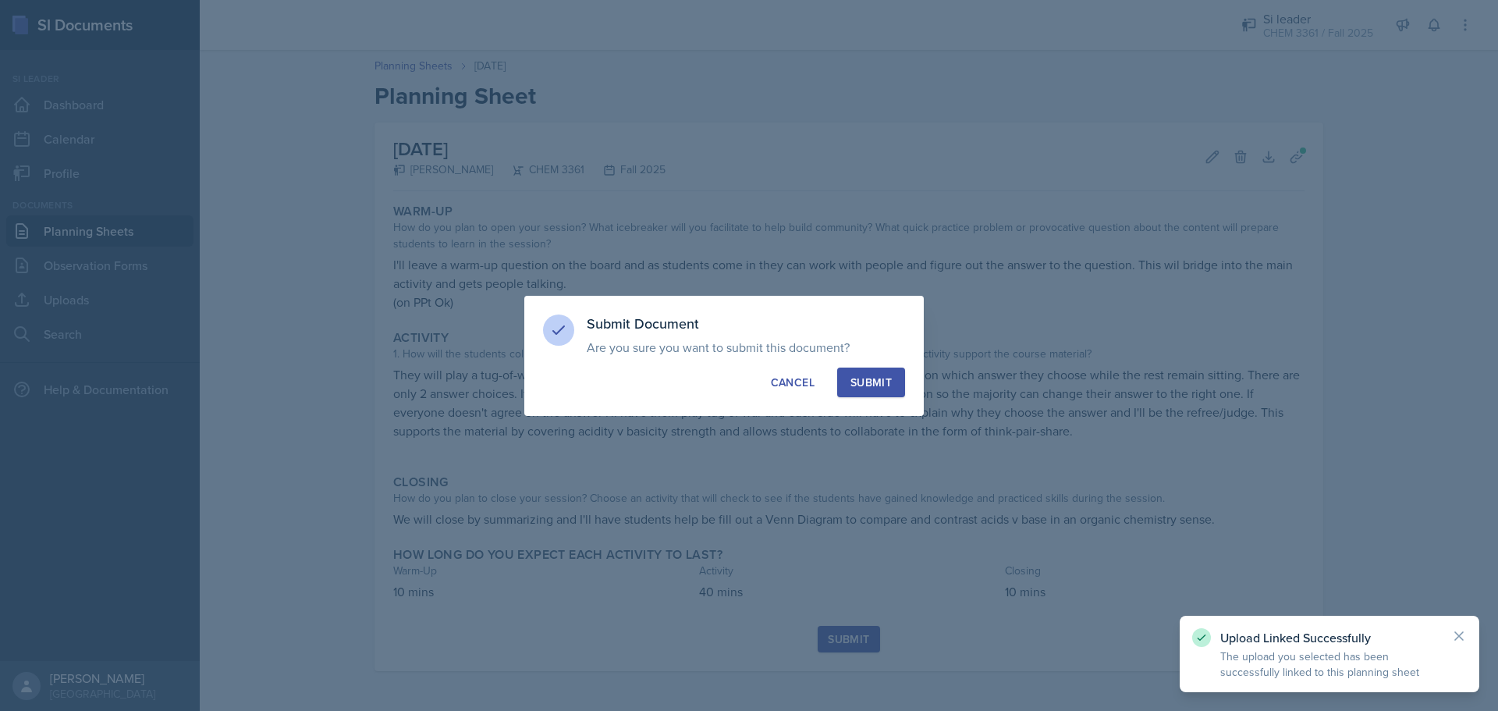
click at [852, 373] on button "Submit" at bounding box center [871, 382] width 68 height 30
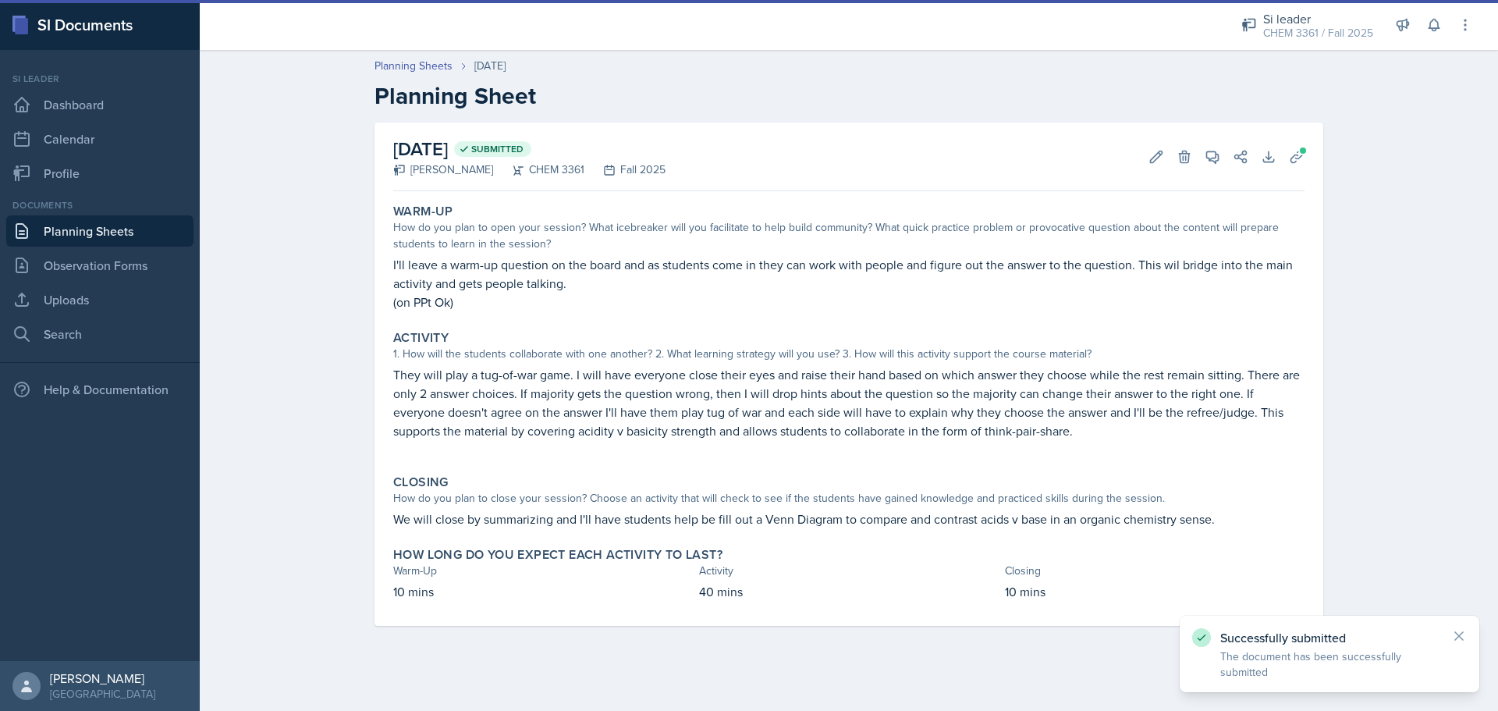
click at [144, 236] on link "Planning Sheets" at bounding box center [99, 230] width 187 height 31
